Goal: Information Seeking & Learning: Learn about a topic

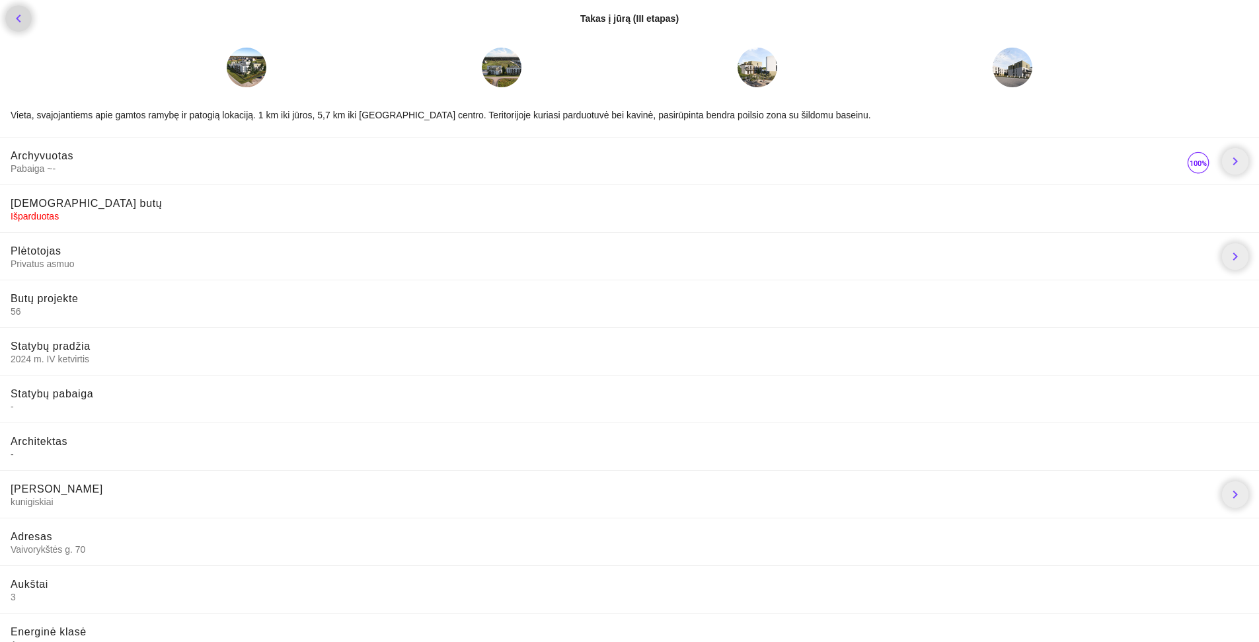
click at [20, 25] on icon "chevron_left" at bounding box center [19, 19] width 16 height 16
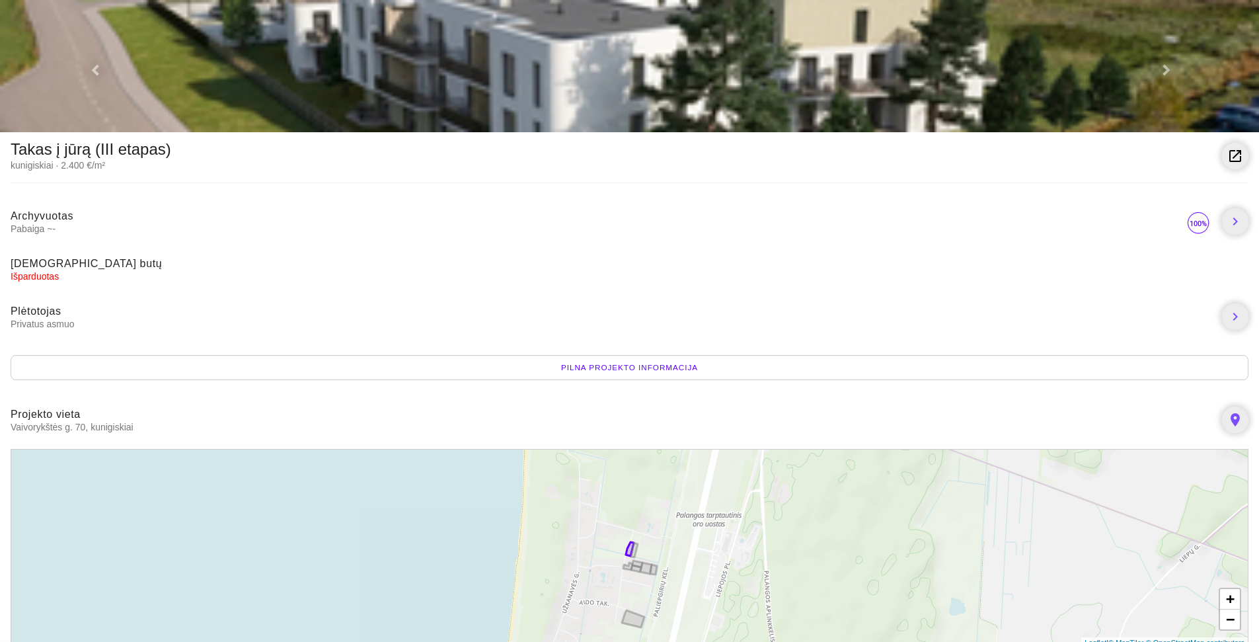
click at [648, 373] on div "Pilna projekto informacija" at bounding box center [630, 367] width 1238 height 25
